Goal: Obtain resource: Download file/media

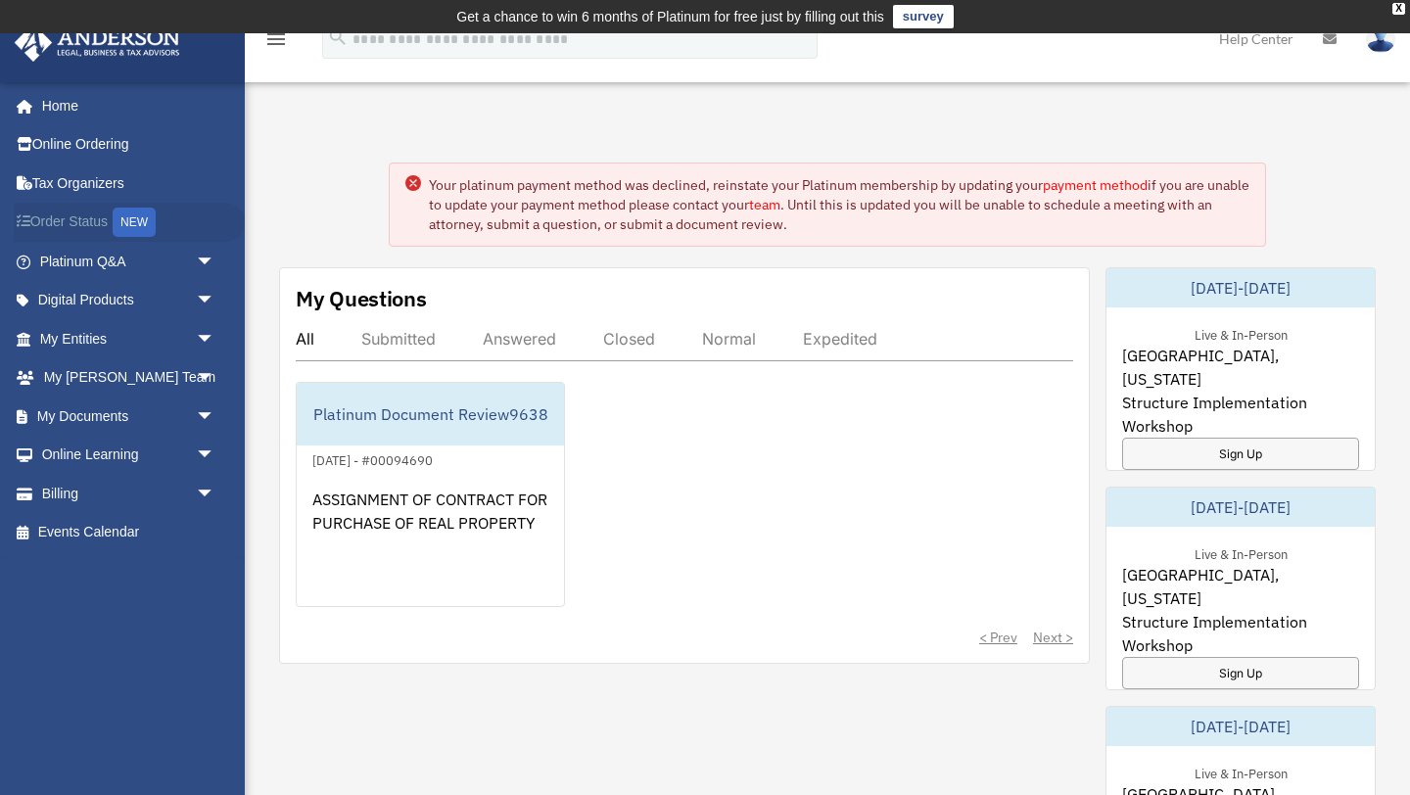
click at [129, 229] on div "NEW" at bounding box center [134, 222] width 43 height 29
click at [92, 418] on link "My Documents arrow_drop_down" at bounding box center [129, 415] width 231 height 39
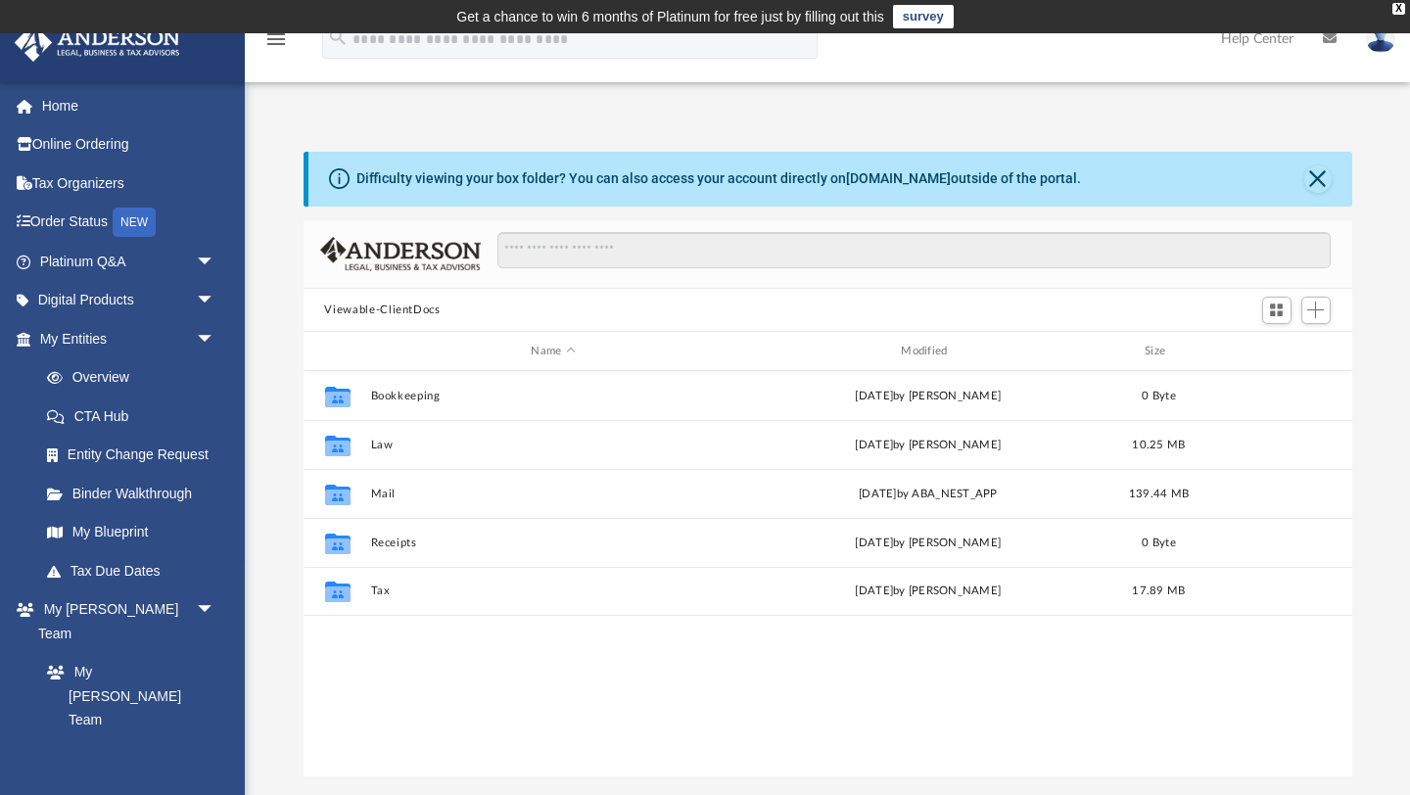
scroll to position [444, 1048]
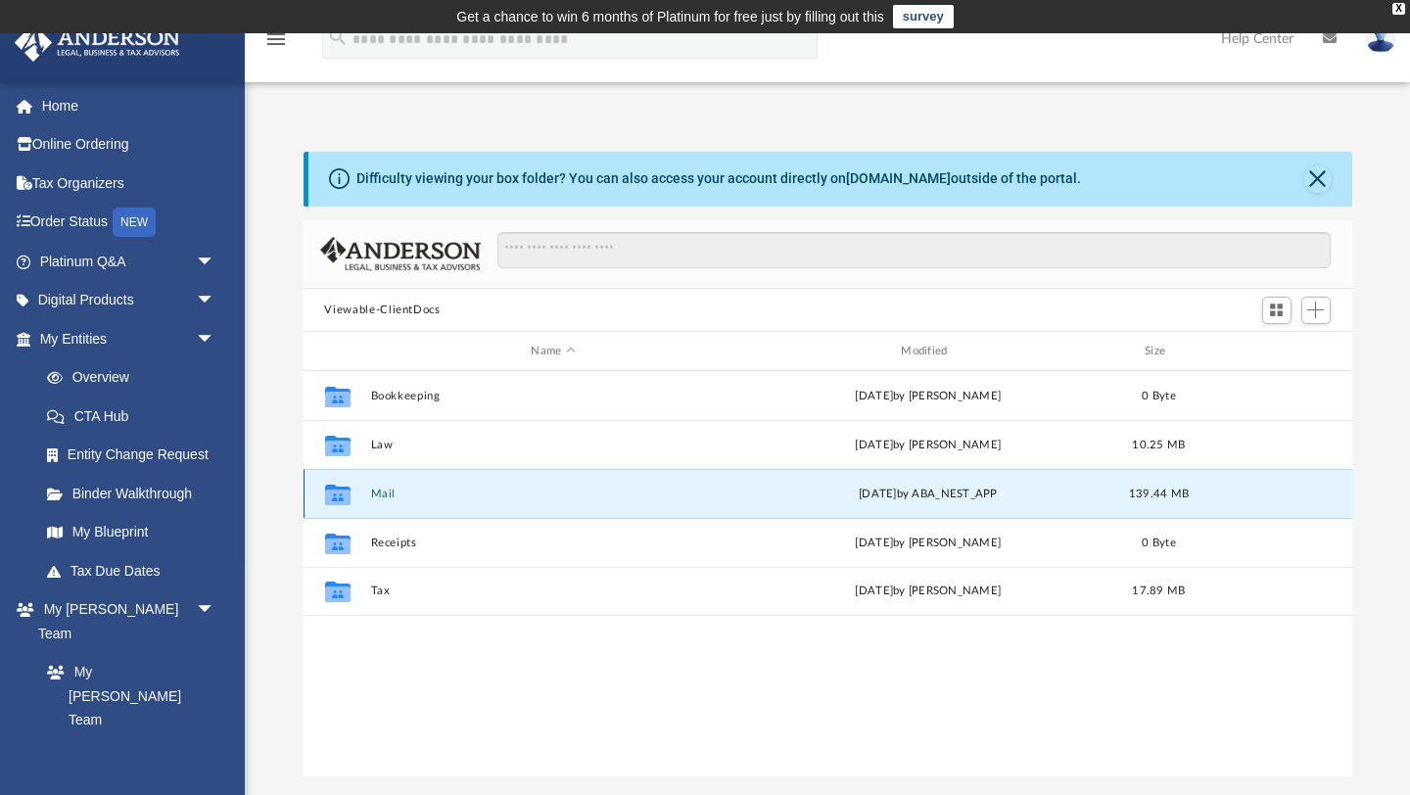
click at [372, 493] on button "Mail" at bounding box center [553, 493] width 366 height 13
click at [372, 492] on button "Mail" at bounding box center [553, 493] width 366 height 13
click at [1319, 175] on button "Close" at bounding box center [1317, 178] width 27 height 27
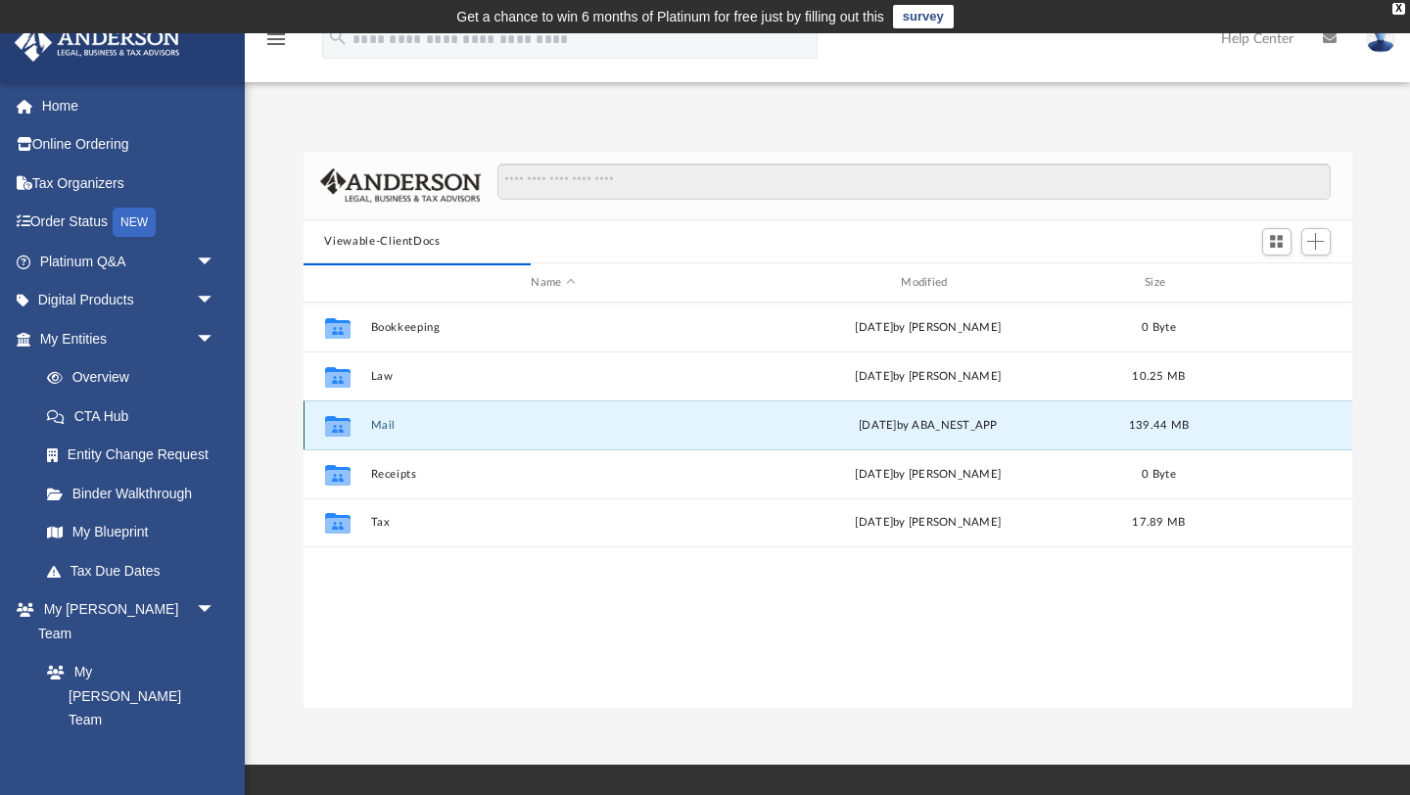
click at [372, 420] on button "Mail" at bounding box center [553, 425] width 366 height 13
click at [458, 431] on div "Collaborated Folder Mail [DATE] by ABA_NEST_APP 139.44 MB" at bounding box center [827, 424] width 1048 height 49
click at [343, 429] on icon "grid" at bounding box center [336, 426] width 25 height 21
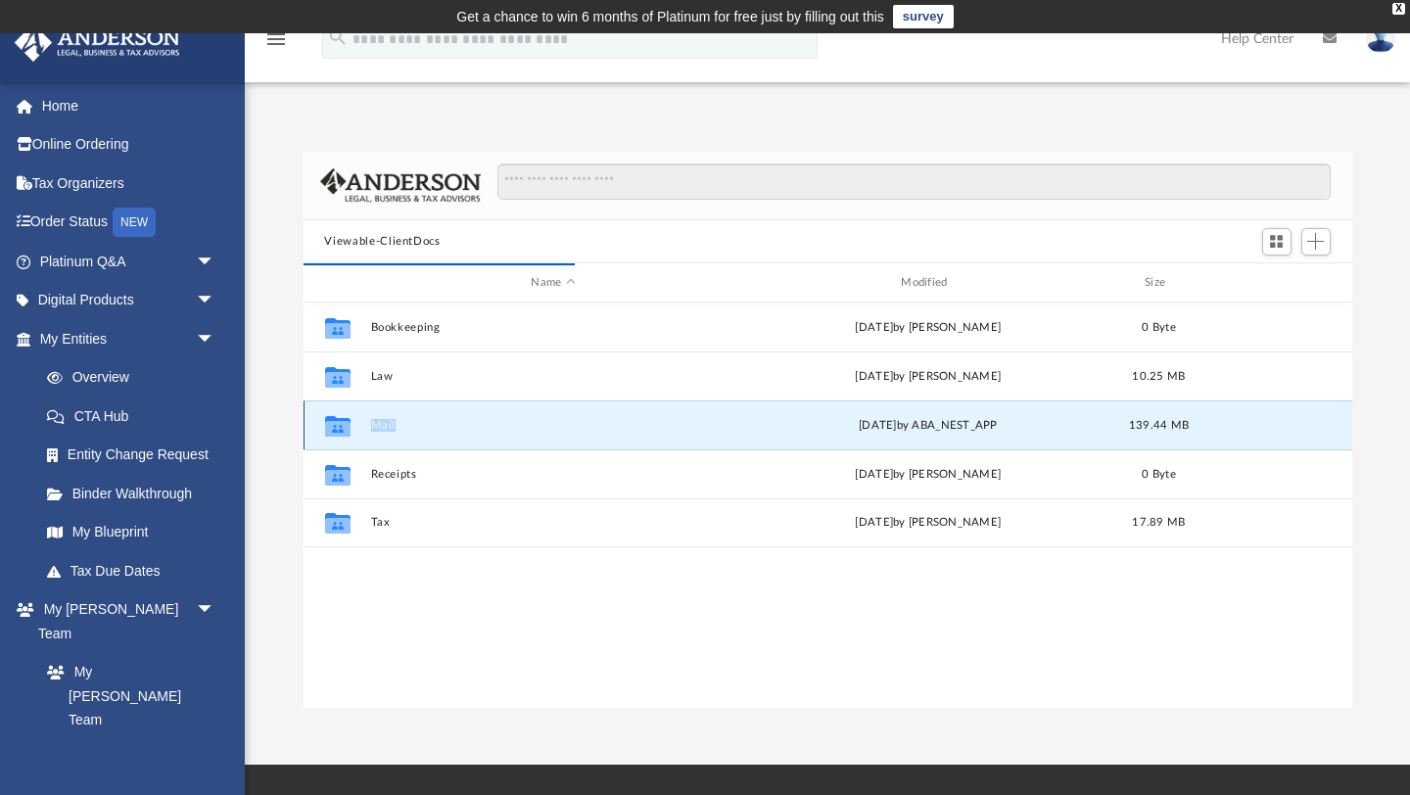
click at [343, 429] on icon "grid" at bounding box center [336, 426] width 25 height 21
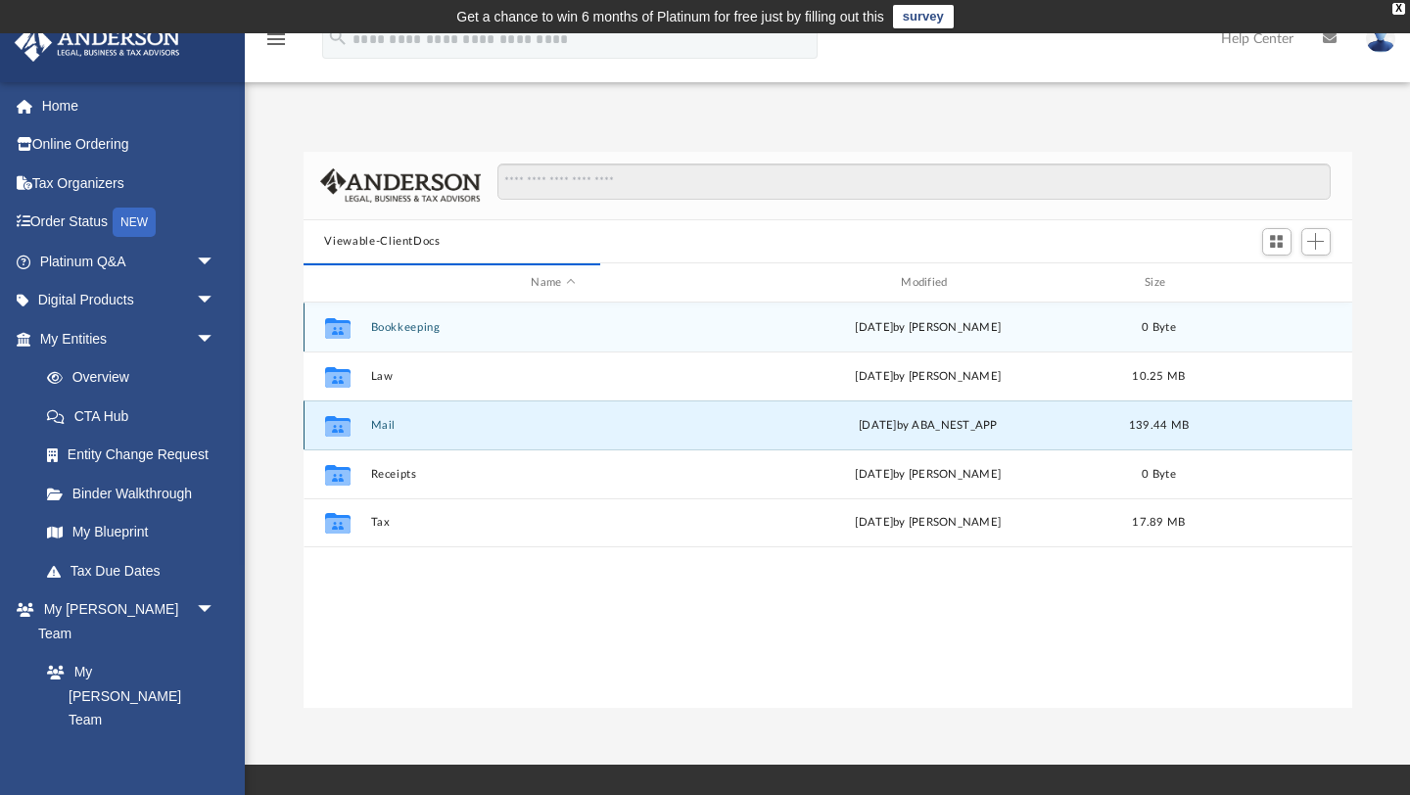
scroll to position [1, 1]
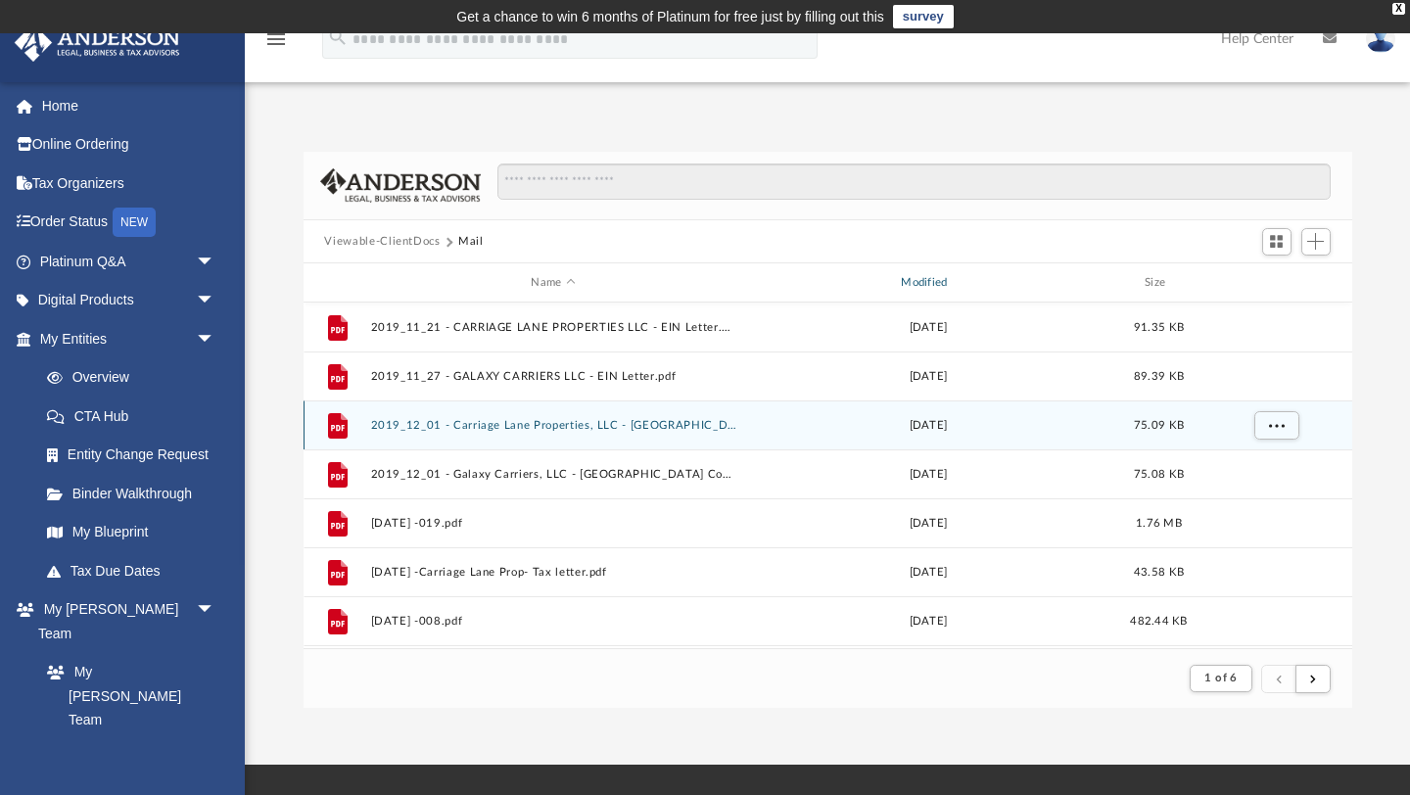
click at [934, 285] on div "Modified" at bounding box center [927, 283] width 366 height 18
click at [934, 281] on div "Modified" at bounding box center [927, 283] width 366 height 18
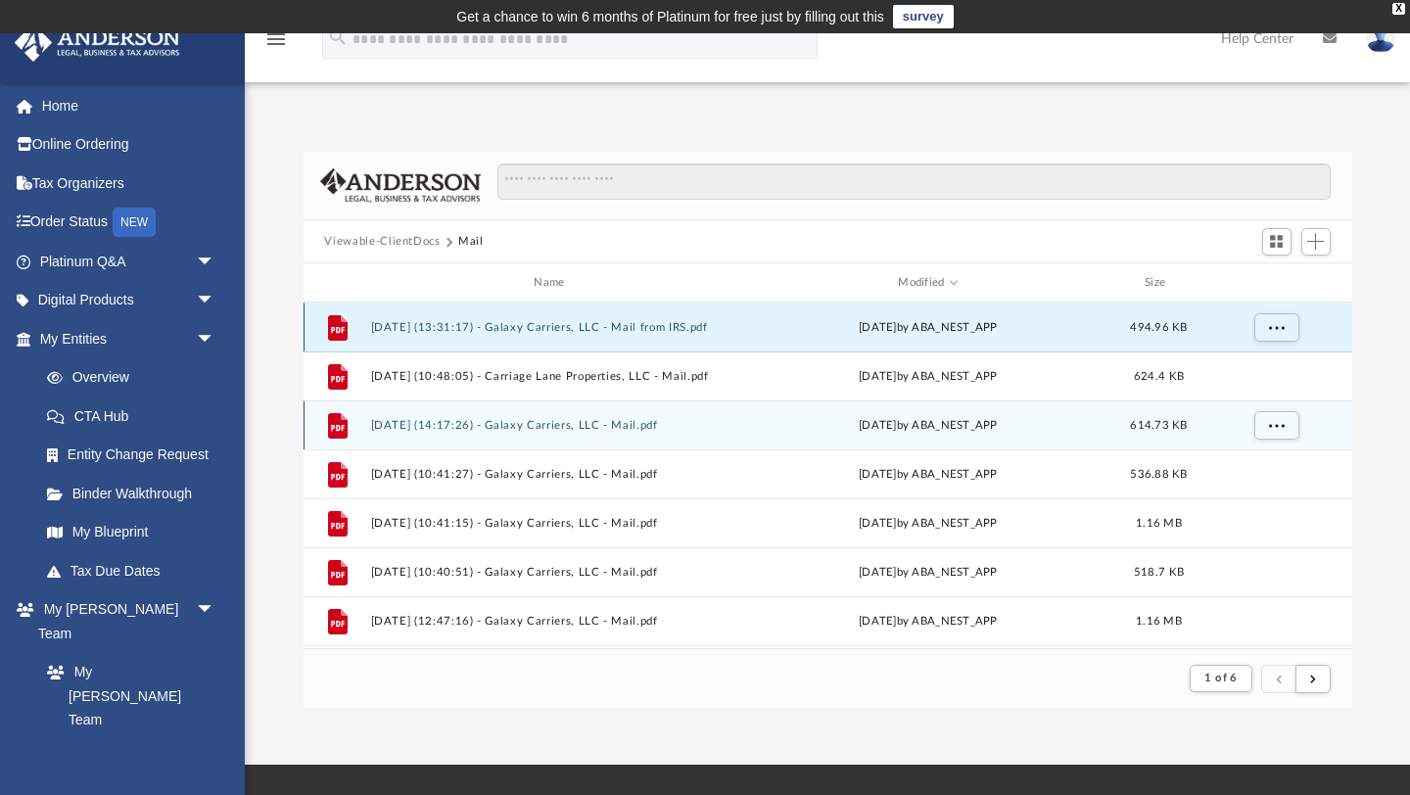
click at [545, 326] on button "[DATE] (13:31:17) - Galaxy Carriers, LLC - Mail from IRS.pdf" at bounding box center [553, 327] width 366 height 13
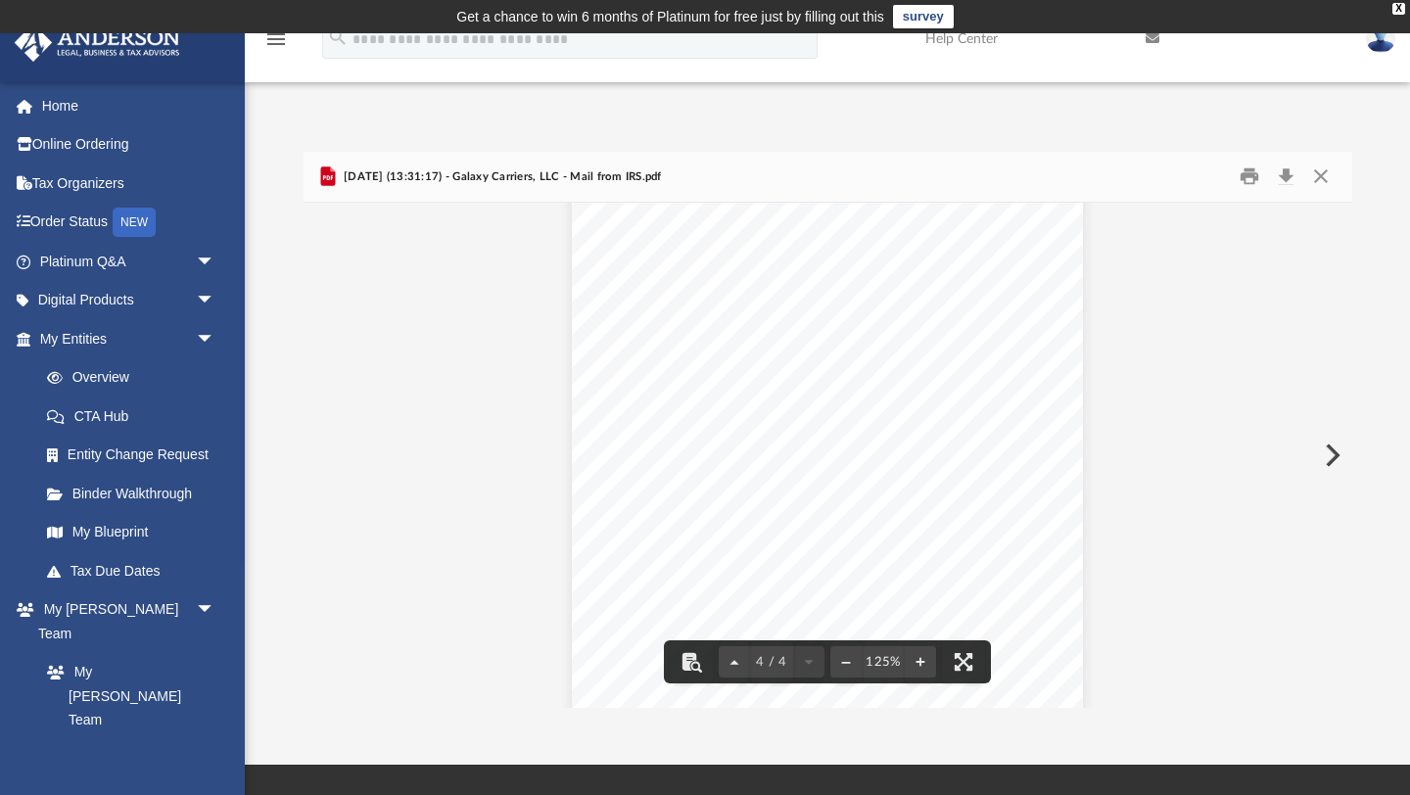
scroll to position [4473, 0]
click at [1289, 177] on button "Download" at bounding box center [1286, 177] width 35 height 30
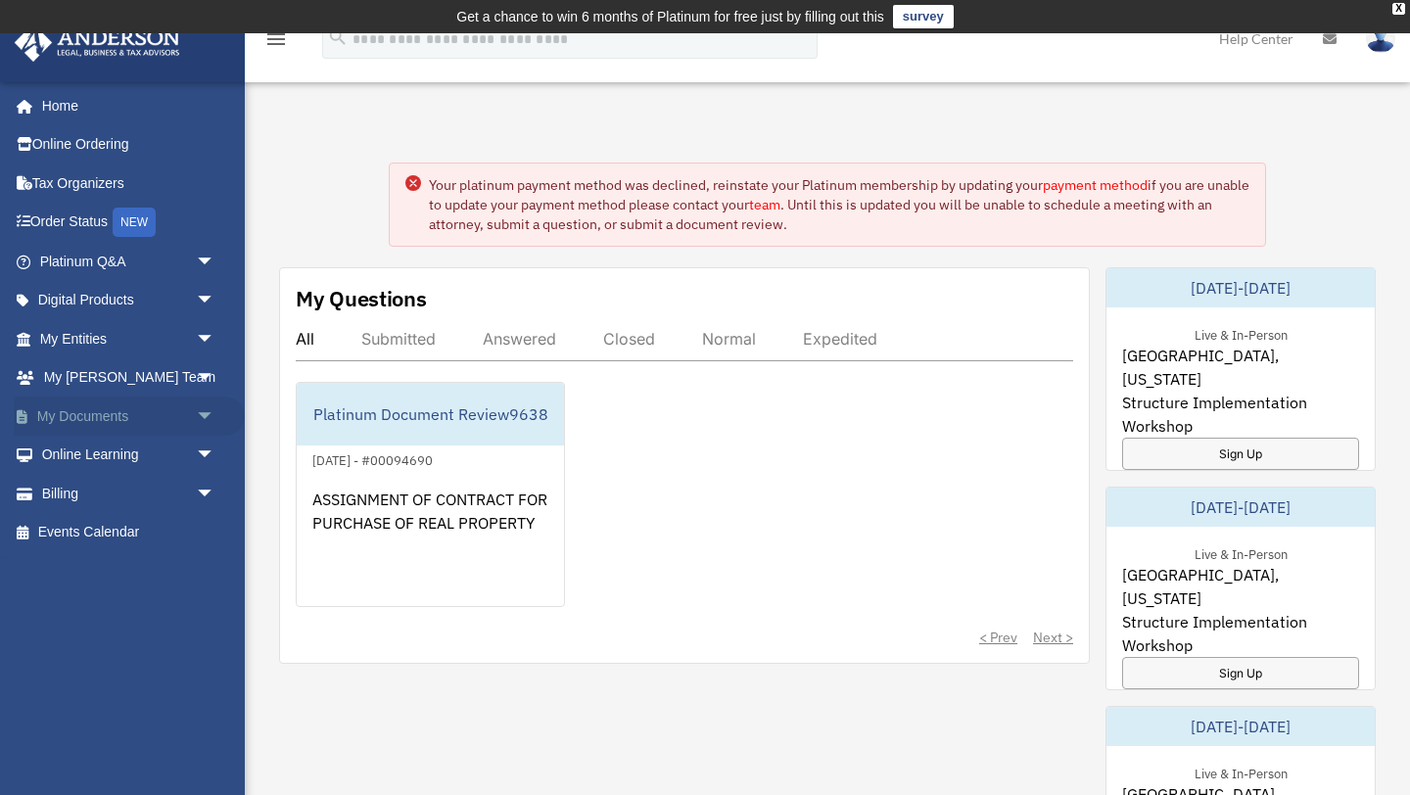
click at [61, 419] on link "My Documents arrow_drop_down" at bounding box center [129, 415] width 231 height 39
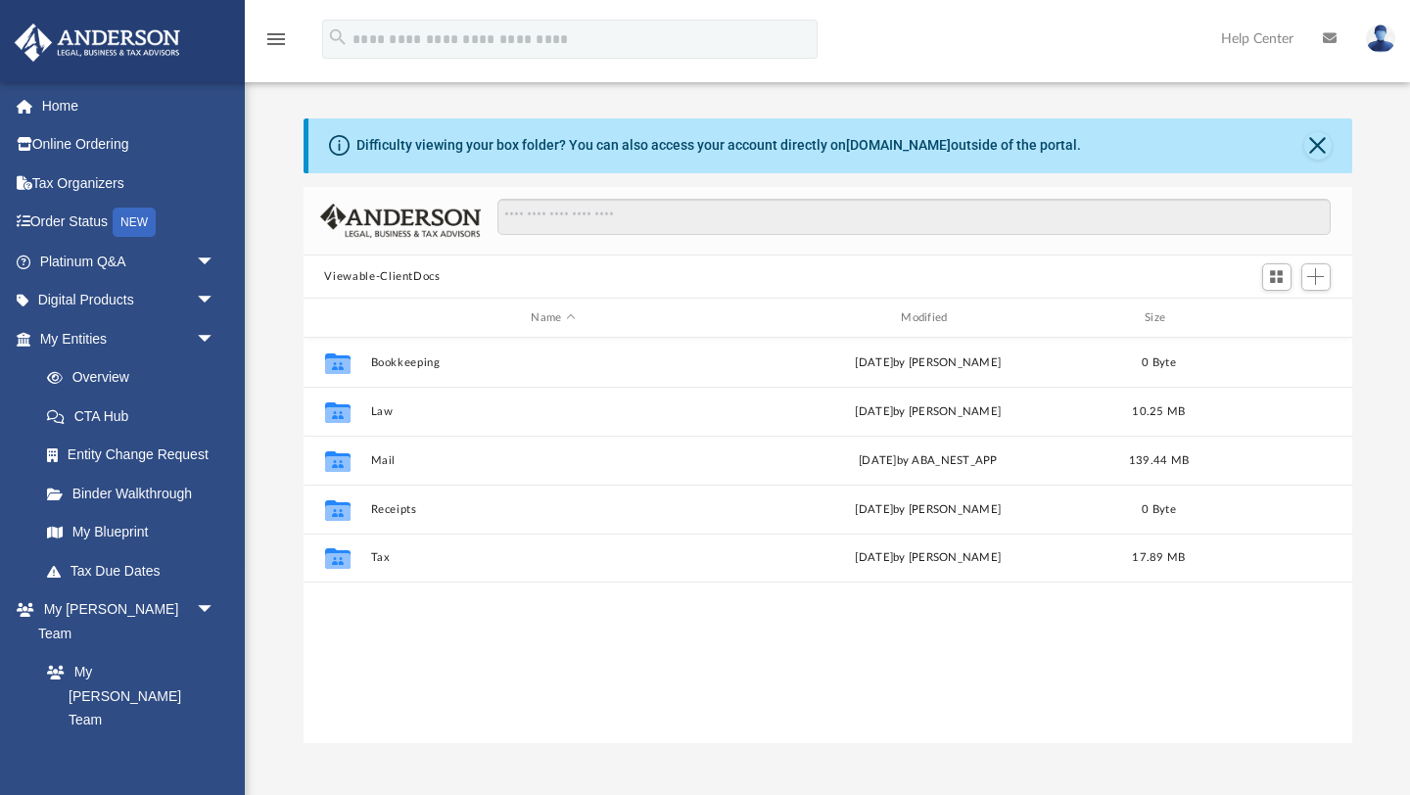
scroll to position [444, 1048]
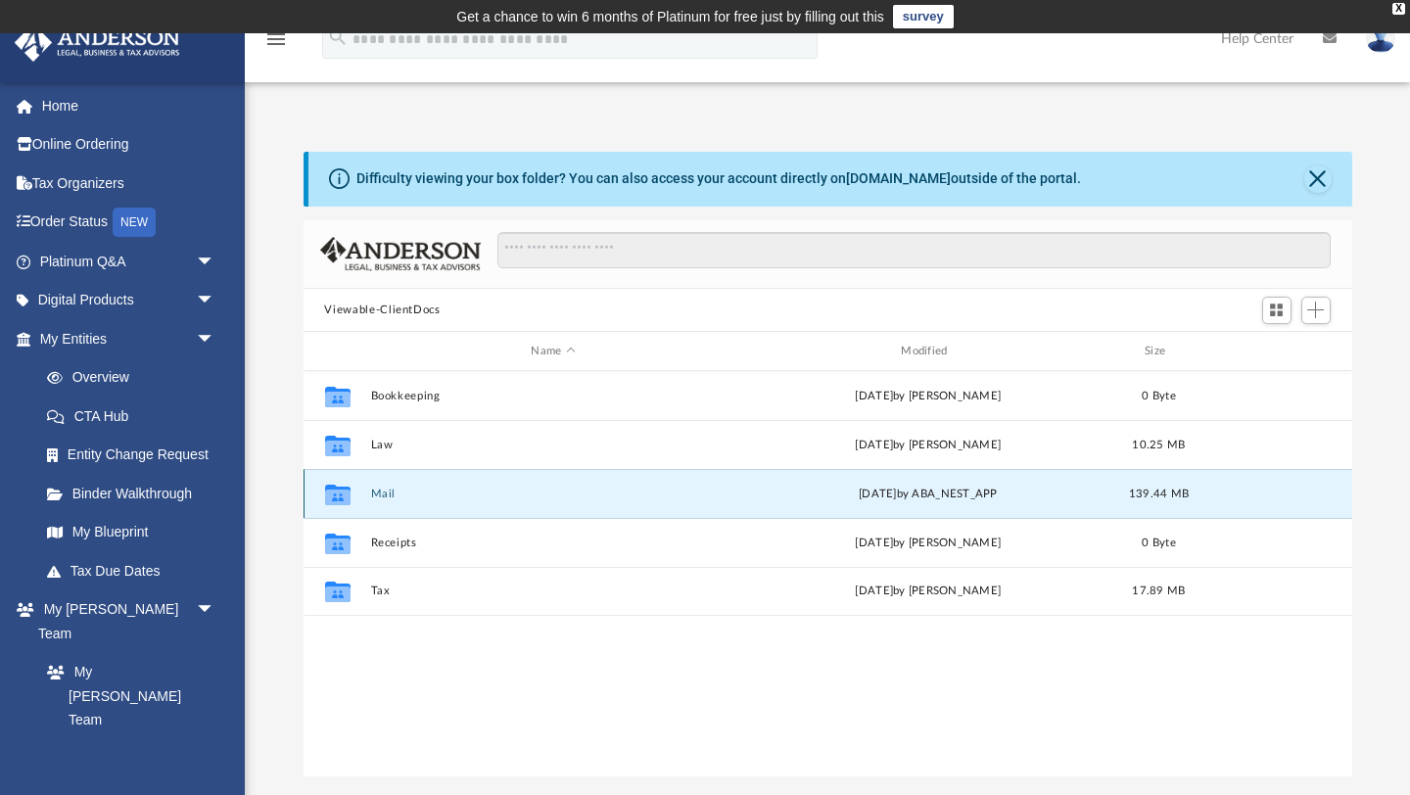
click at [375, 490] on button "Mail" at bounding box center [553, 493] width 366 height 13
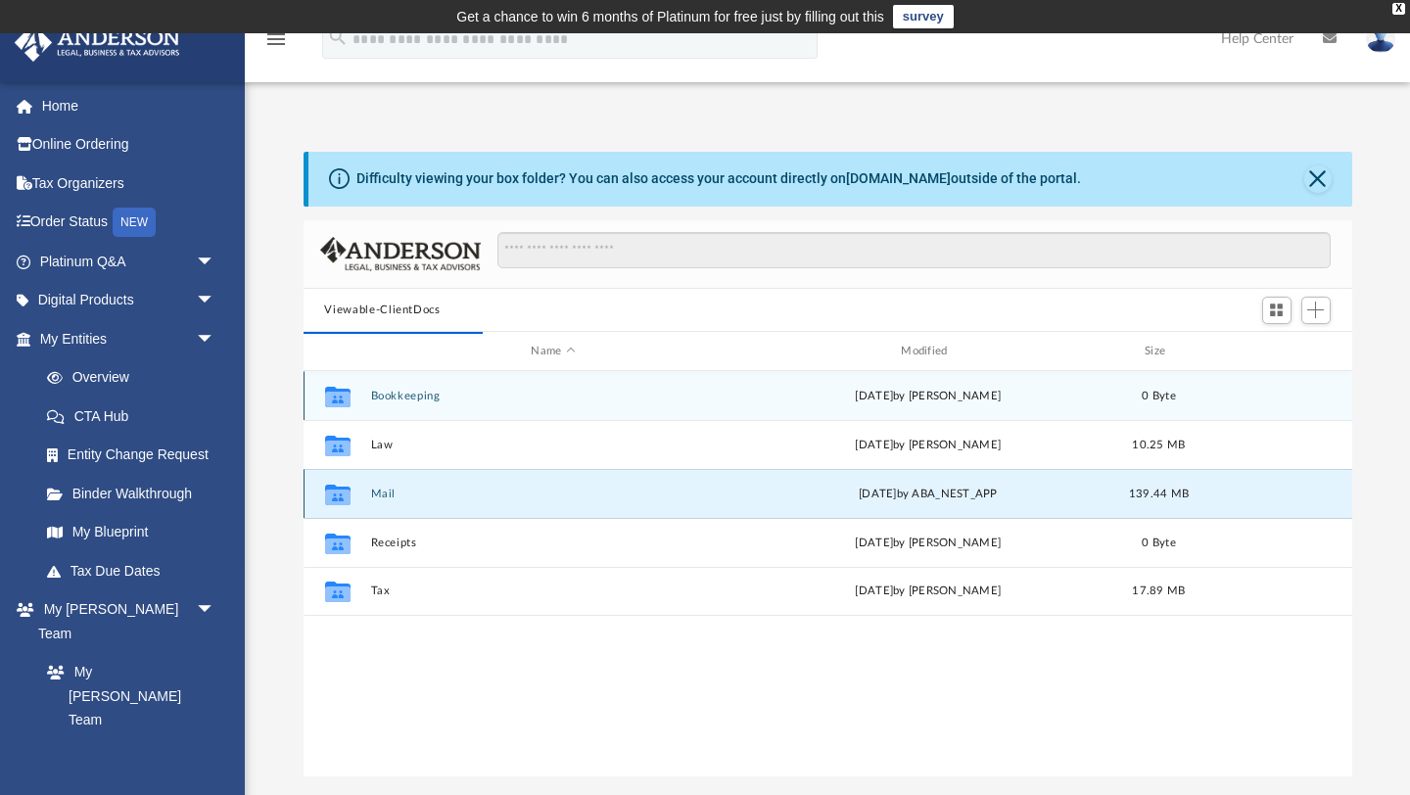
scroll to position [1, 1]
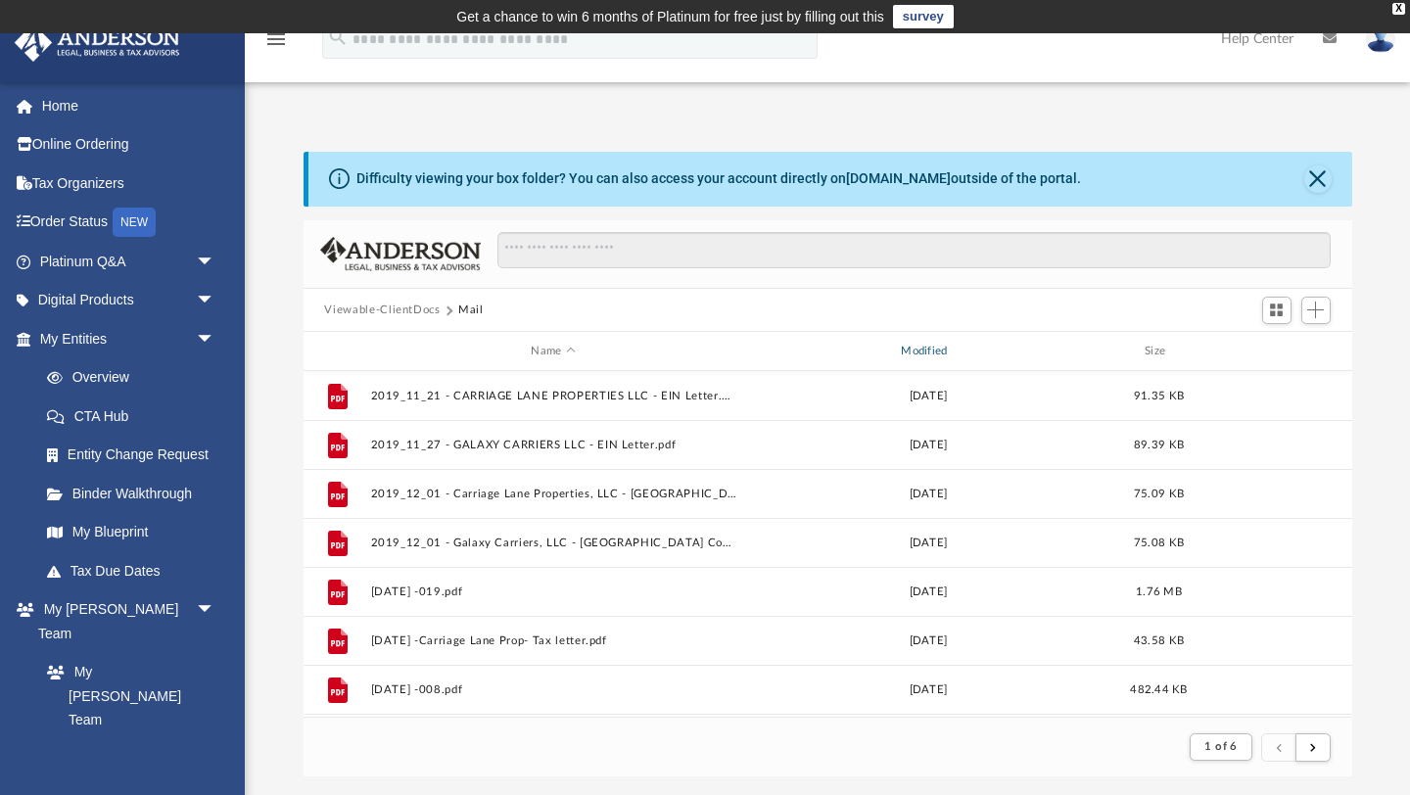
click at [927, 348] on div "Modified" at bounding box center [927, 352] width 366 height 18
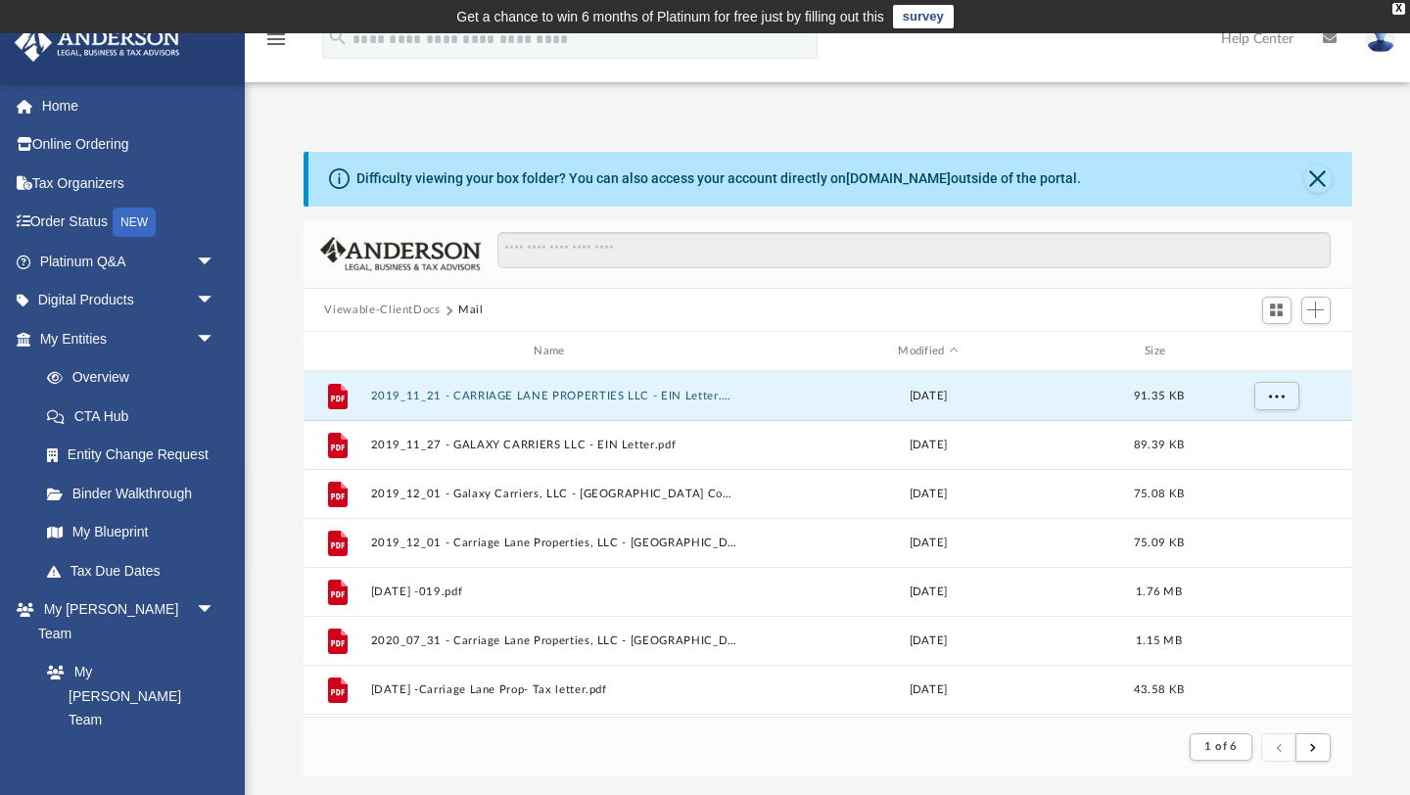
drag, startPoint x: 672, startPoint y: 399, endPoint x: 764, endPoint y: 334, distance: 113.0
click at [303, 338] on div "Name Modified Size File 2019_11_21 - CARRIAGE LANE PROPERTIES LLC - EIN Letter.…" at bounding box center [303, 525] width 0 height 386
click at [939, 352] on div "Modified" at bounding box center [927, 352] width 366 height 18
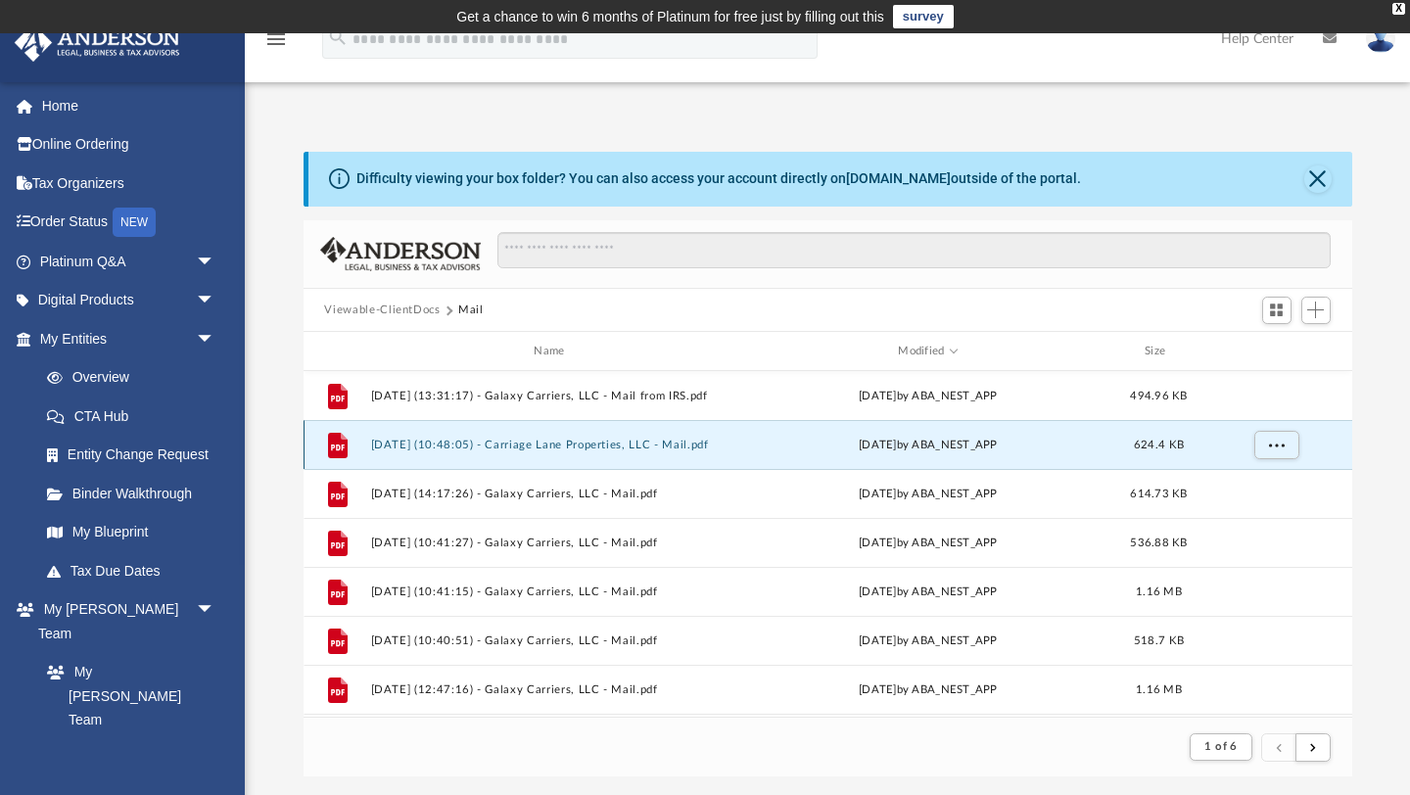
click at [481, 444] on button "[DATE] (10:48:05) - Carriage Lane Properties, LLC - Mail.pdf" at bounding box center [553, 445] width 366 height 13
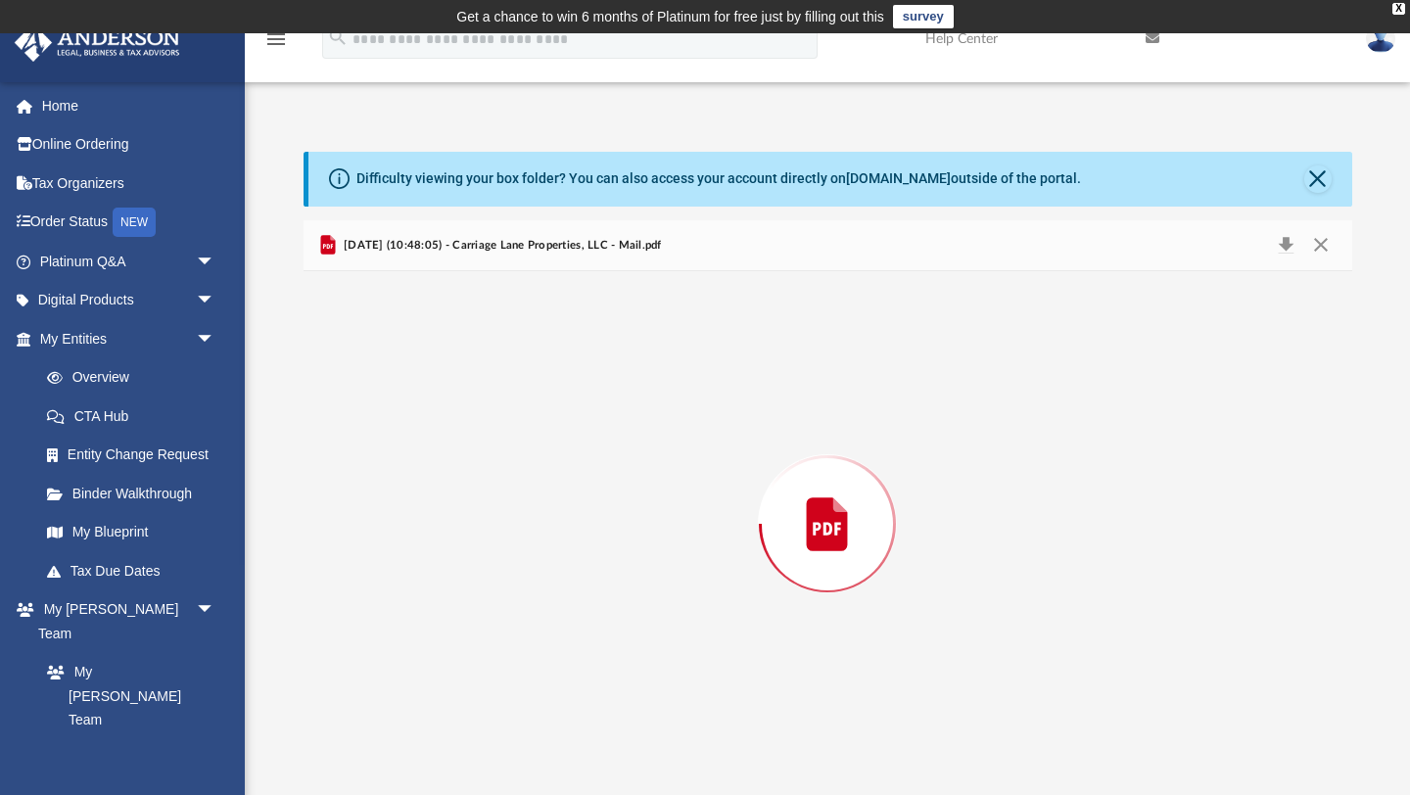
click at [481, 444] on div "Preview" at bounding box center [827, 523] width 1048 height 505
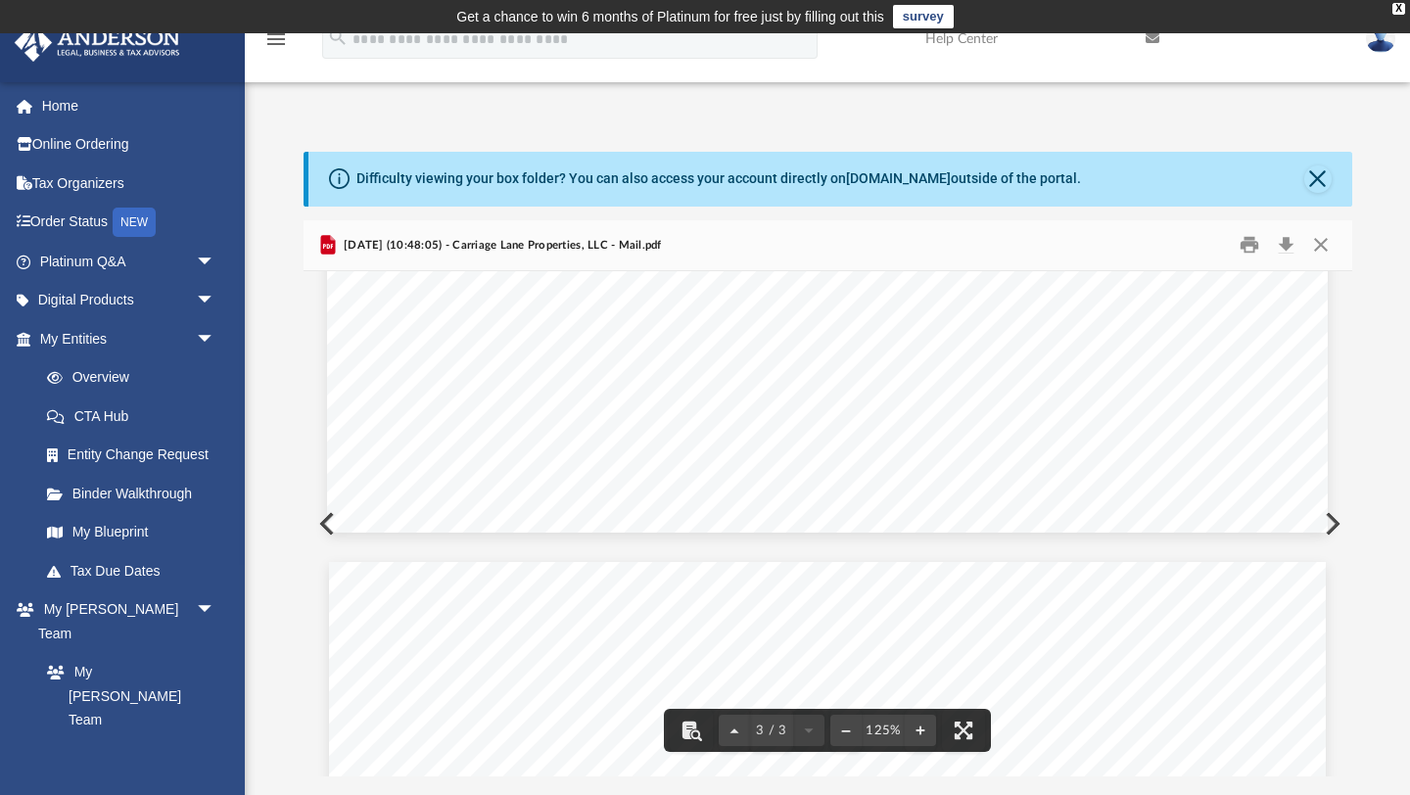
scroll to position [2586, 0]
